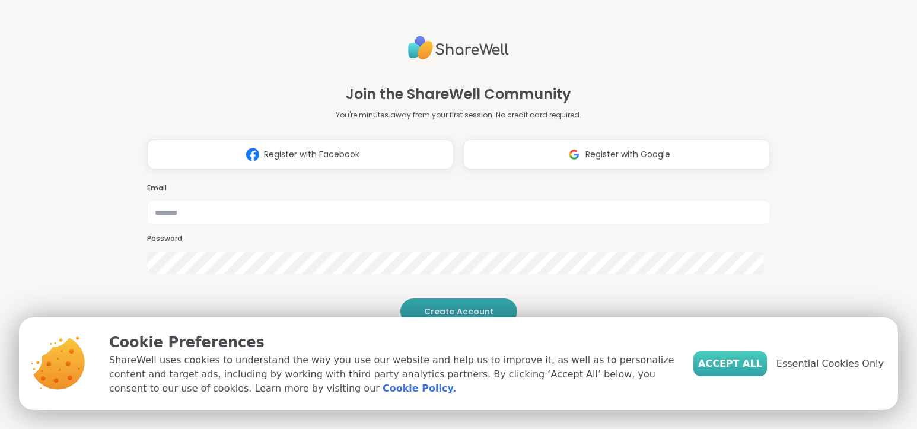
click at [748, 364] on span "Accept All" at bounding box center [730, 363] width 64 height 14
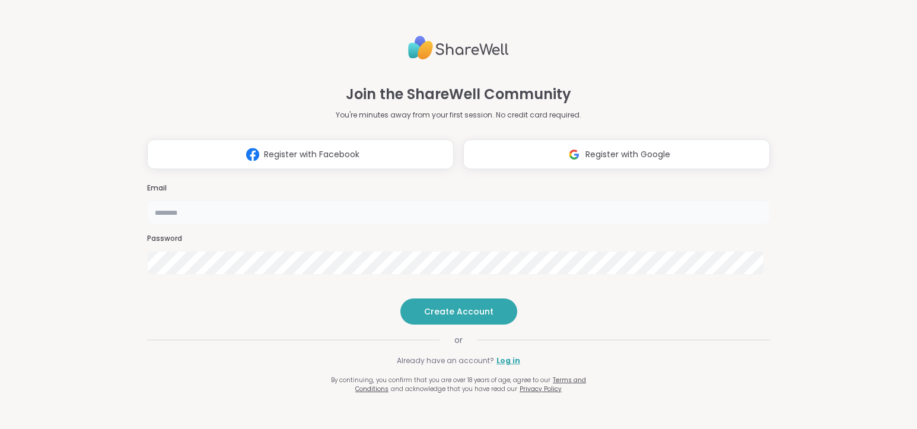
click at [431, 200] on input "email" at bounding box center [458, 212] width 622 height 24
type input "**********"
click at [452, 317] on span "Create Account" at bounding box center [458, 311] width 69 height 12
